Goal: Transaction & Acquisition: Purchase product/service

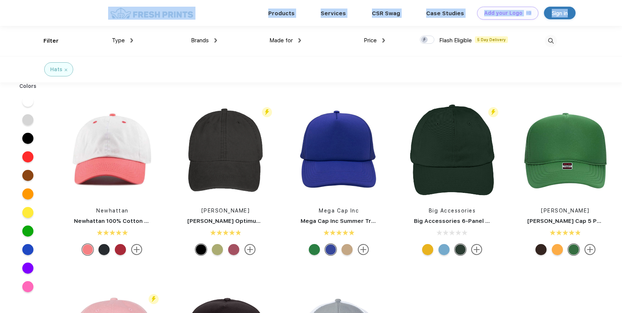
drag, startPoint x: 621, startPoint y: 21, endPoint x: 624, endPoint y: -2, distance: 23.1
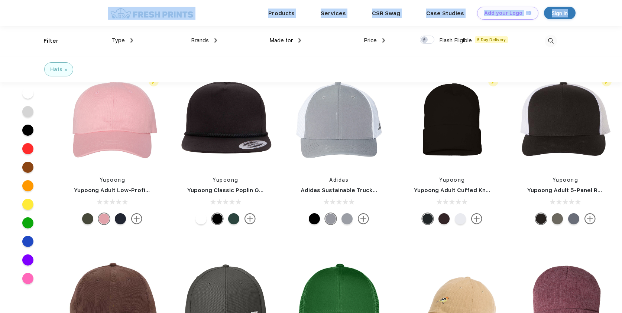
scroll to position [131, 0]
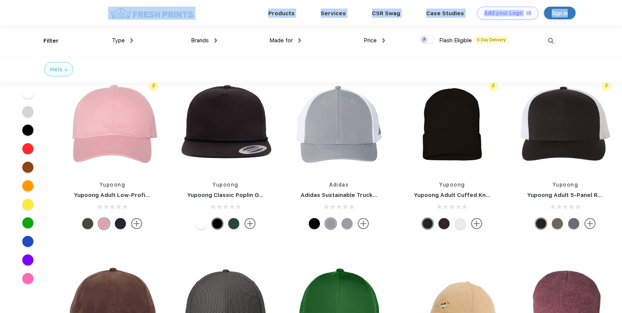
click at [558, 10] on div "Sign in" at bounding box center [560, 13] width 16 height 9
drag, startPoint x: 313, startPoint y: 111, endPoint x: 308, endPoint y: 114, distance: 6.8
drag, startPoint x: 308, startPoint y: 115, endPoint x: 304, endPoint y: 117, distance: 4.8
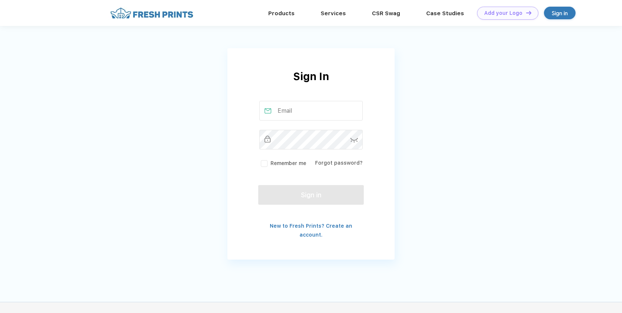
click at [315, 114] on input "text" at bounding box center [311, 111] width 104 height 20
drag, startPoint x: 310, startPoint y: 108, endPoint x: 313, endPoint y: 111, distance: 4.3
click at [289, 111] on input "text" at bounding box center [311, 111] width 104 height 20
type input "c"
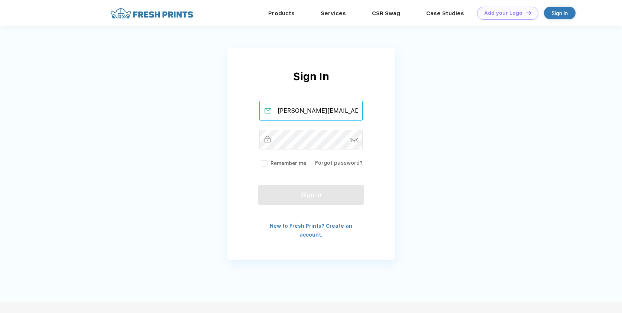
type input "[PERSON_NAME][EMAIL_ADDRESS][DOMAIN_NAME]"
click at [455, 127] on div "Sign In [PERSON_NAME][EMAIL_ADDRESS][DOMAIN_NAME] Remember me Forgot password? …" at bounding box center [311, 135] width 622 height 271
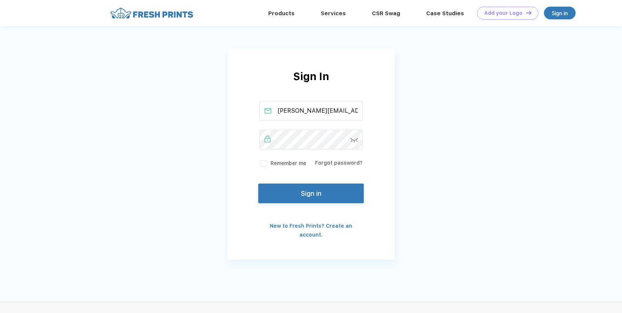
click at [318, 197] on button "Sign in" at bounding box center [310, 194] width 105 height 20
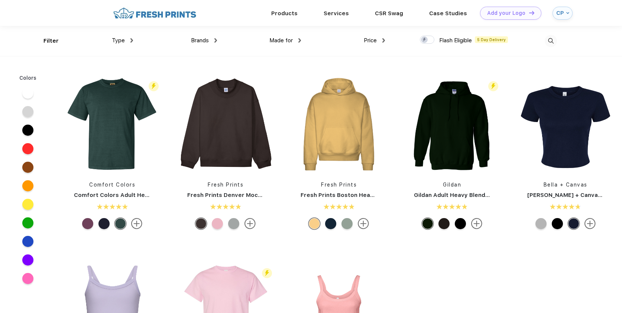
scroll to position [0, 0]
click at [122, 39] on span "Type" at bounding box center [118, 40] width 13 height 7
click at [287, 17] on div "Products" at bounding box center [284, 13] width 52 height 10
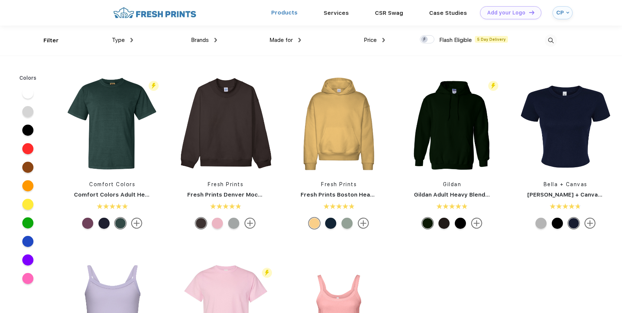
click at [287, 12] on link "Products" at bounding box center [284, 12] width 26 height 7
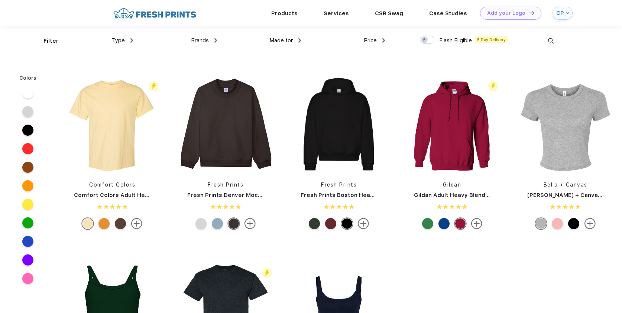
scroll to position [0, 0]
click at [136, 42] on div "Brands Most Popular Brands Moleskine Hydroflask Marine Layer S'well Vineyard Vi…" at bounding box center [175, 41] width 84 height 30
click at [132, 40] on img at bounding box center [131, 40] width 3 height 4
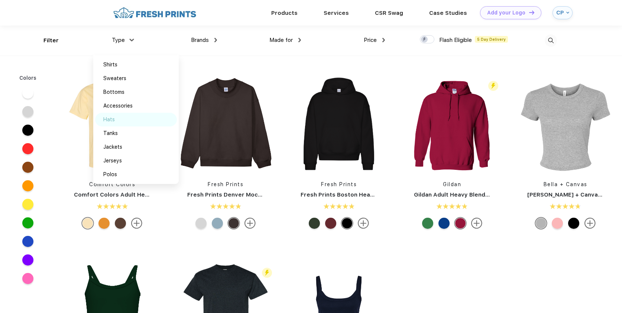
click at [124, 120] on img at bounding box center [123, 120] width 6 height 4
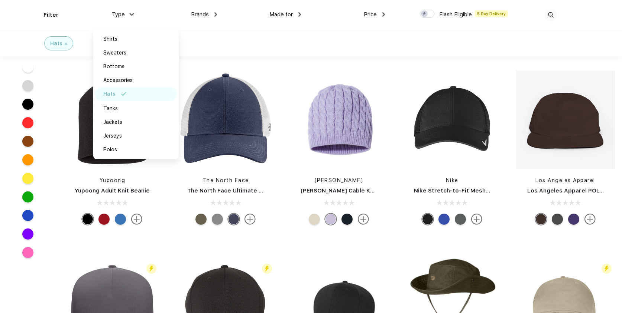
scroll to position [725, 0]
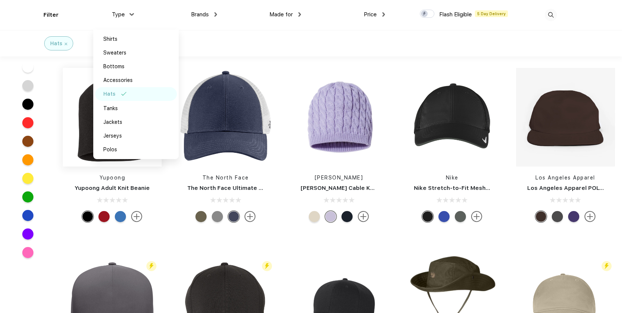
click at [83, 123] on img at bounding box center [112, 117] width 99 height 99
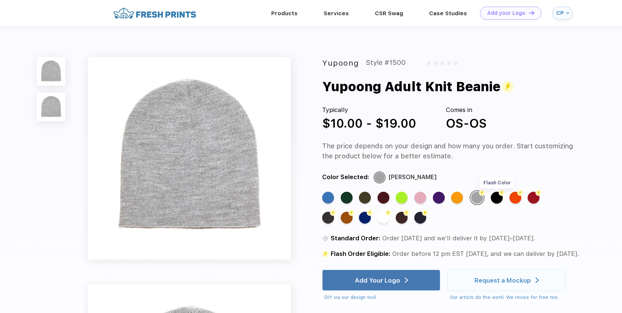
click at [496, 201] on div "Flash Color" at bounding box center [497, 198] width 12 height 12
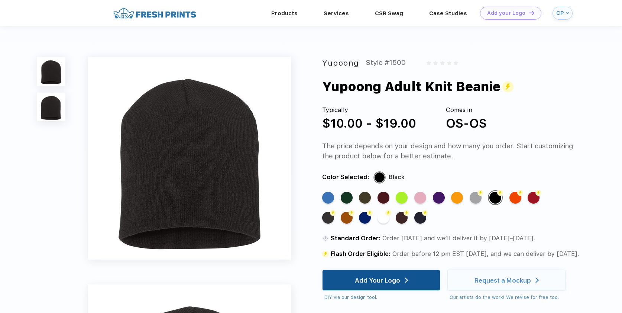
click at [396, 288] on div "Add Your Logo" at bounding box center [381, 280] width 53 height 20
